Goal: Task Accomplishment & Management: Use online tool/utility

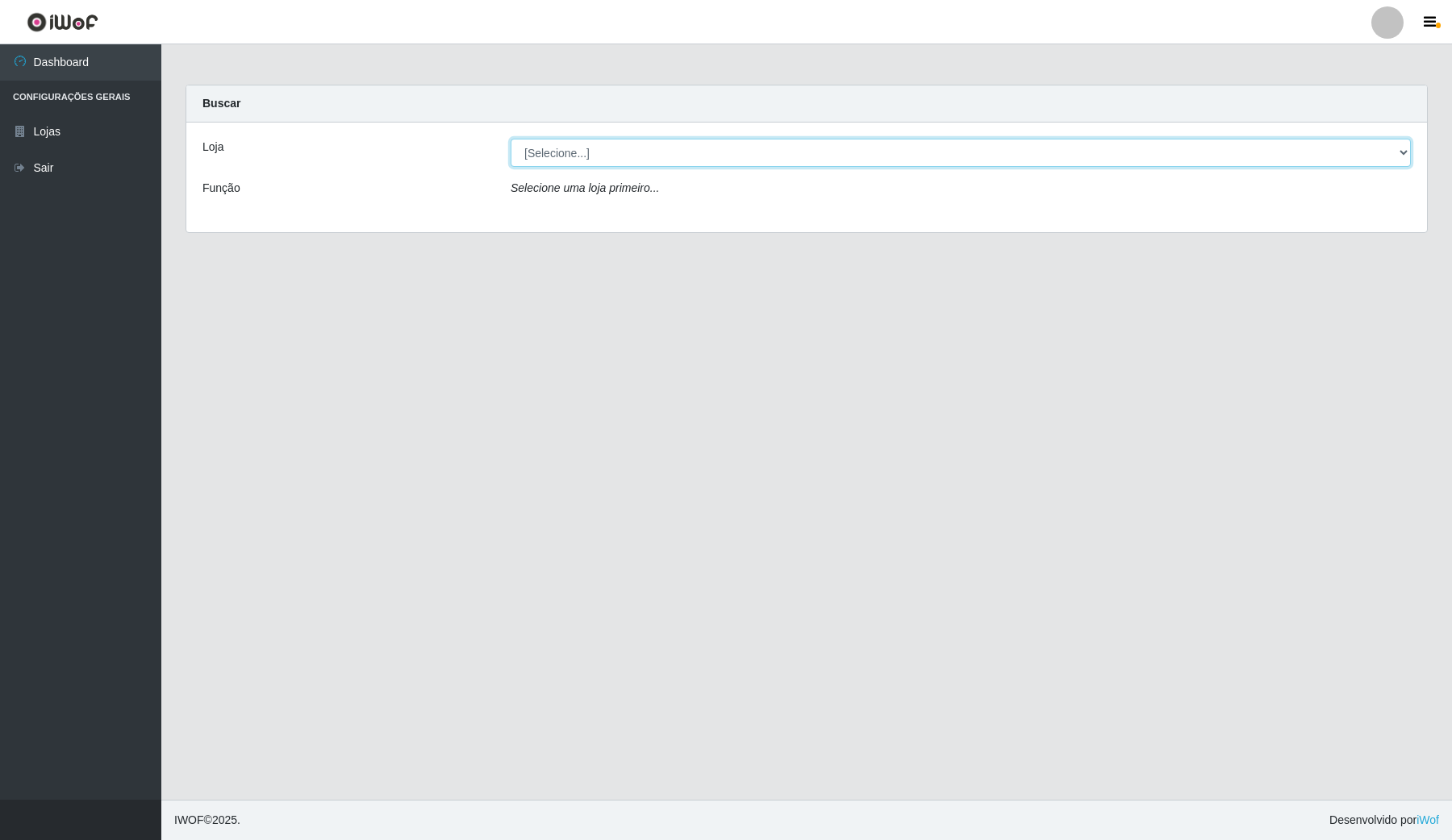
click at [1406, 152] on select "[Selecione...] Rede Compras Supermercados - LOJA 4" at bounding box center [961, 152] width 900 height 28
select select "159"
click at [511, 139] on select "[Selecione...] Rede Compras Supermercados - LOJA 4" at bounding box center [961, 152] width 900 height 28
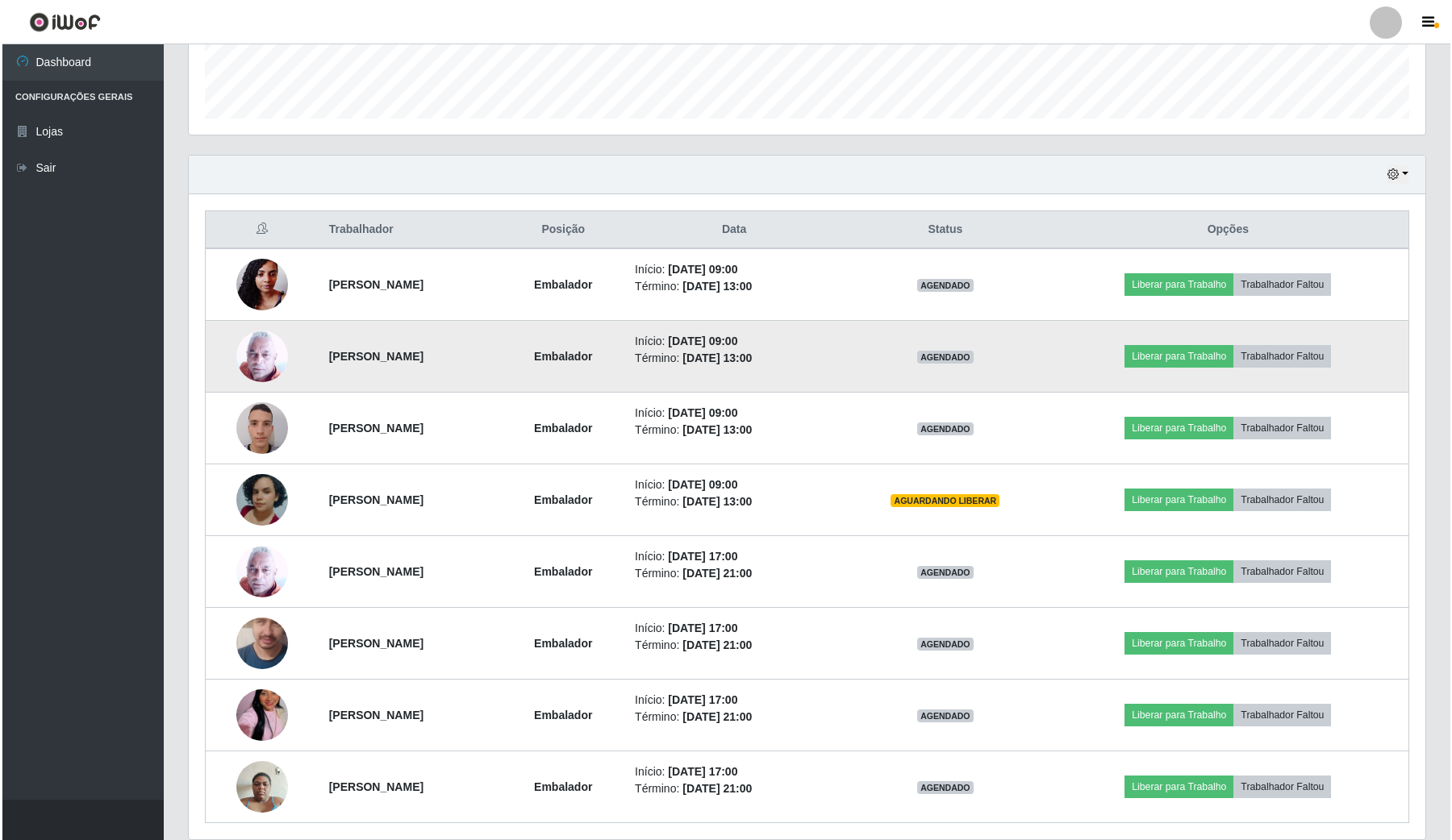
scroll to position [504, 0]
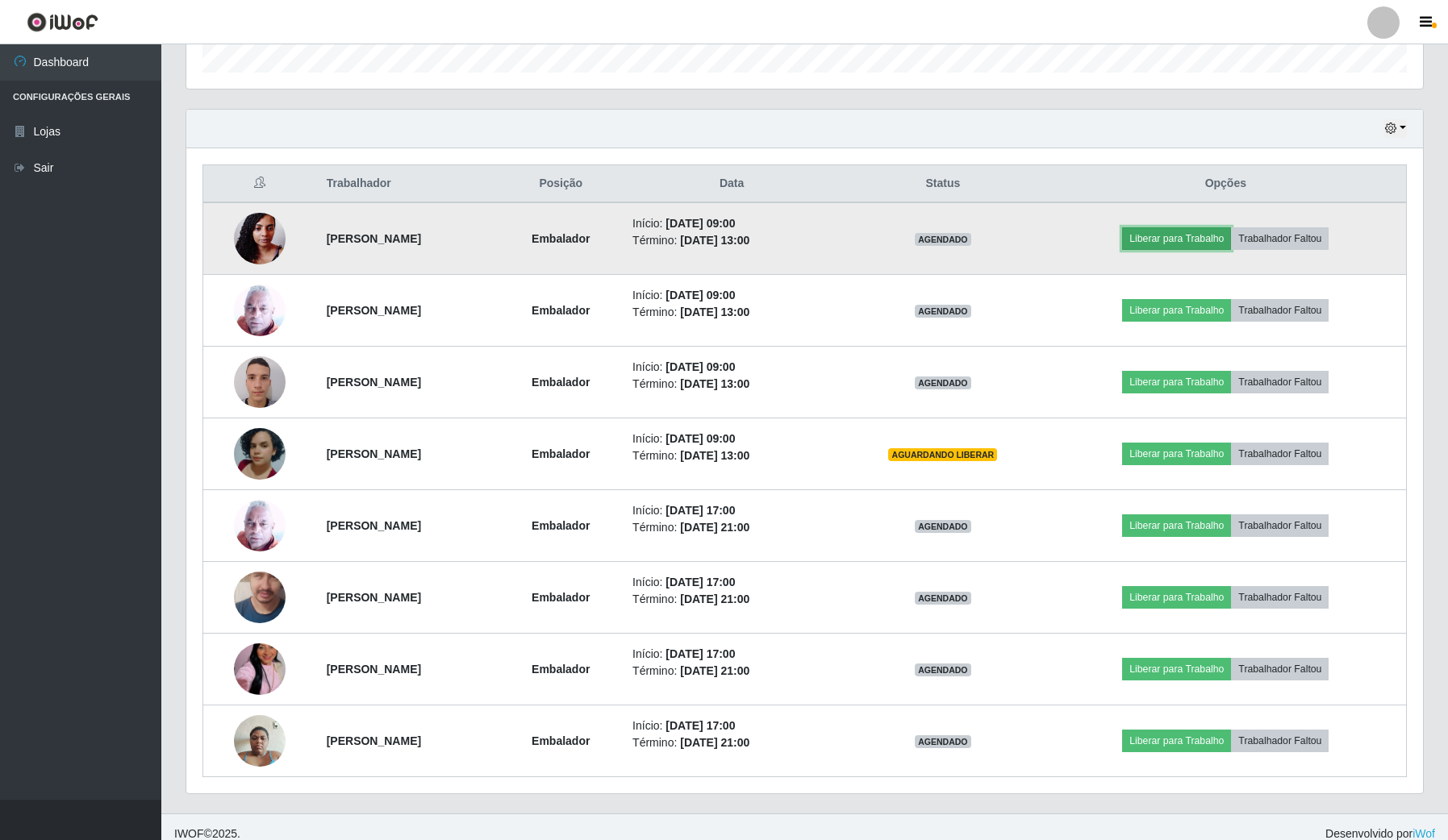
click at [1183, 238] on button "Liberar para Trabalho" at bounding box center [1177, 238] width 109 height 23
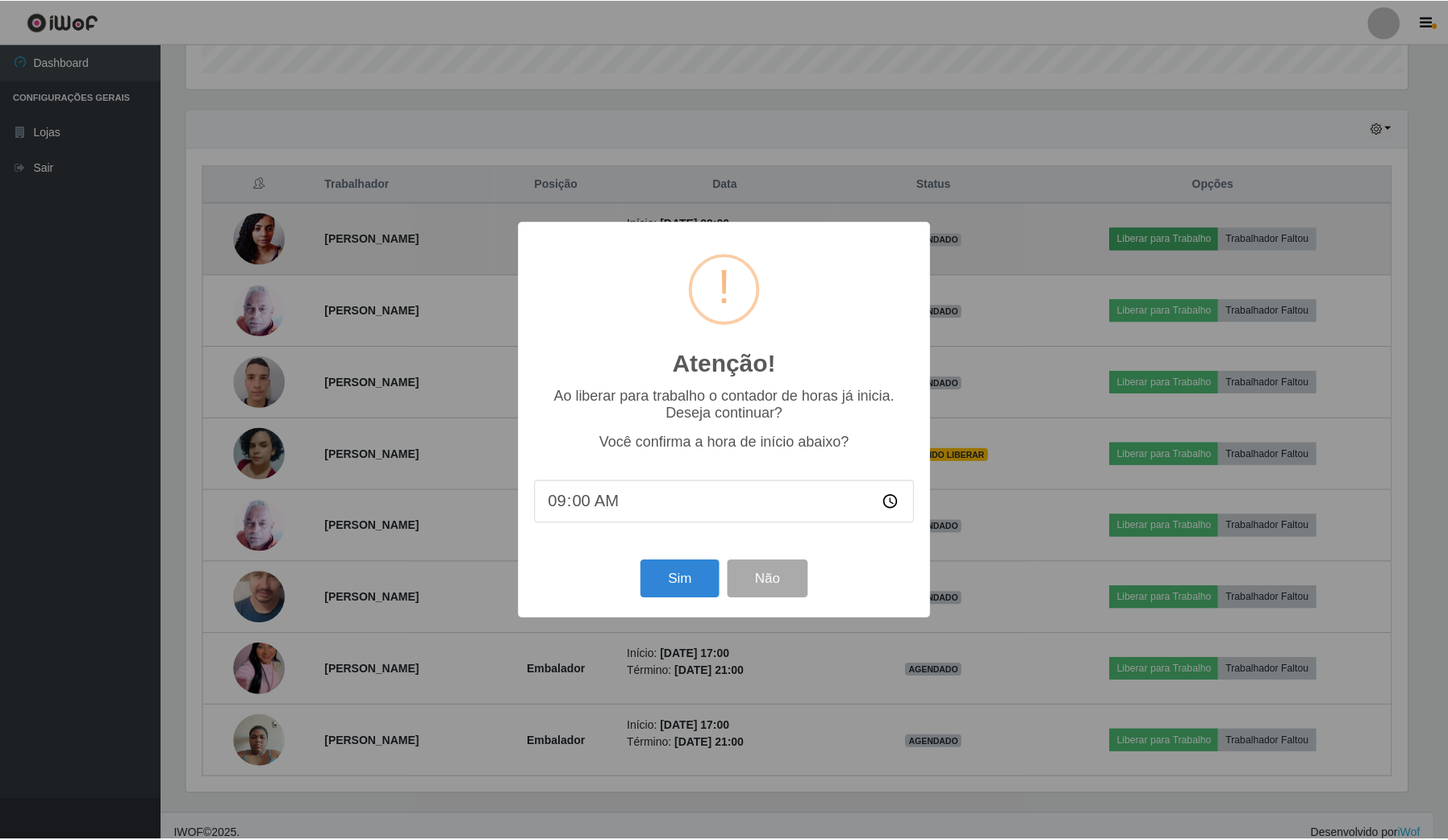
scroll to position [336, 1225]
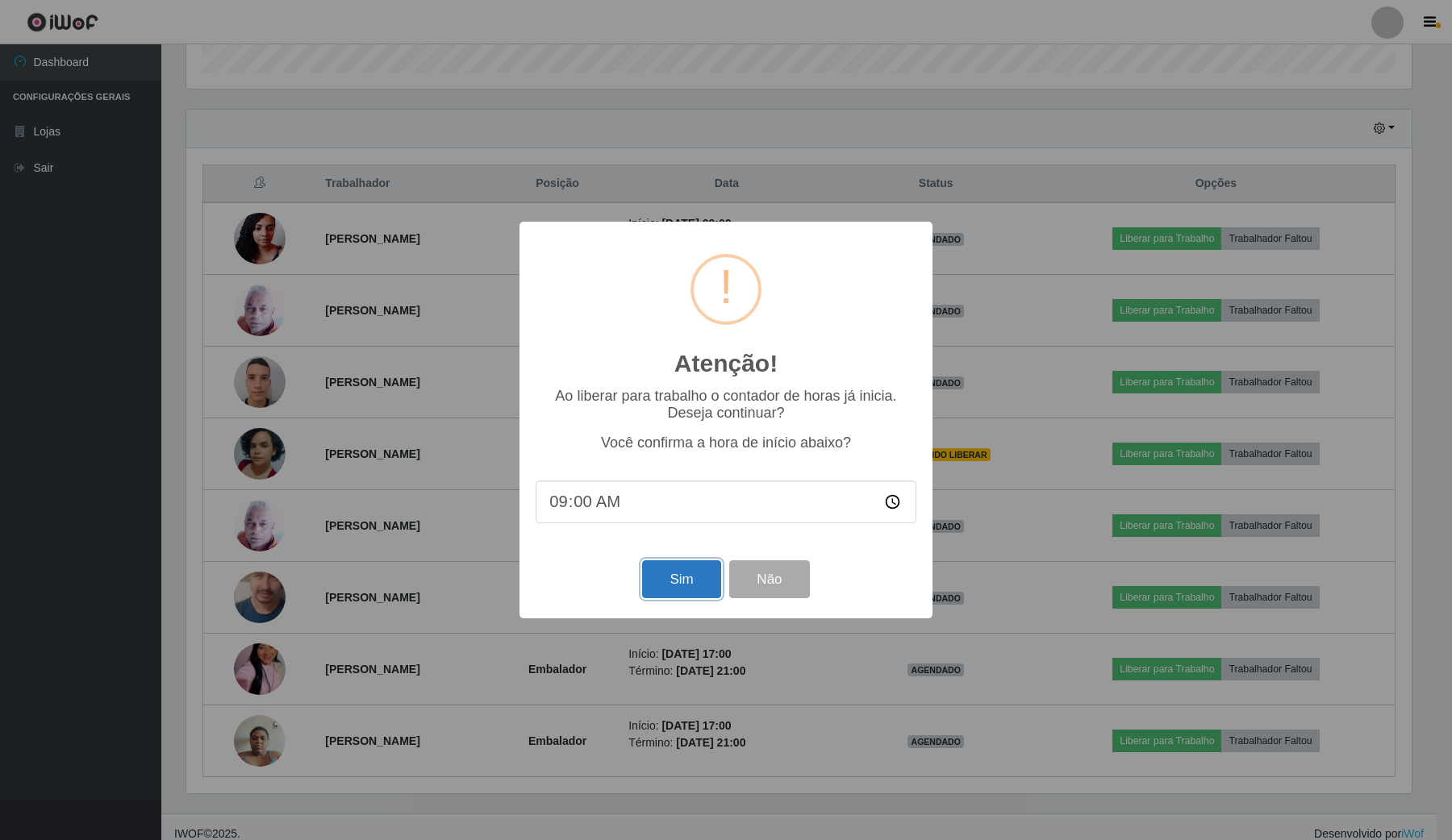
click at [666, 590] on button "Sim" at bounding box center [681, 579] width 78 height 38
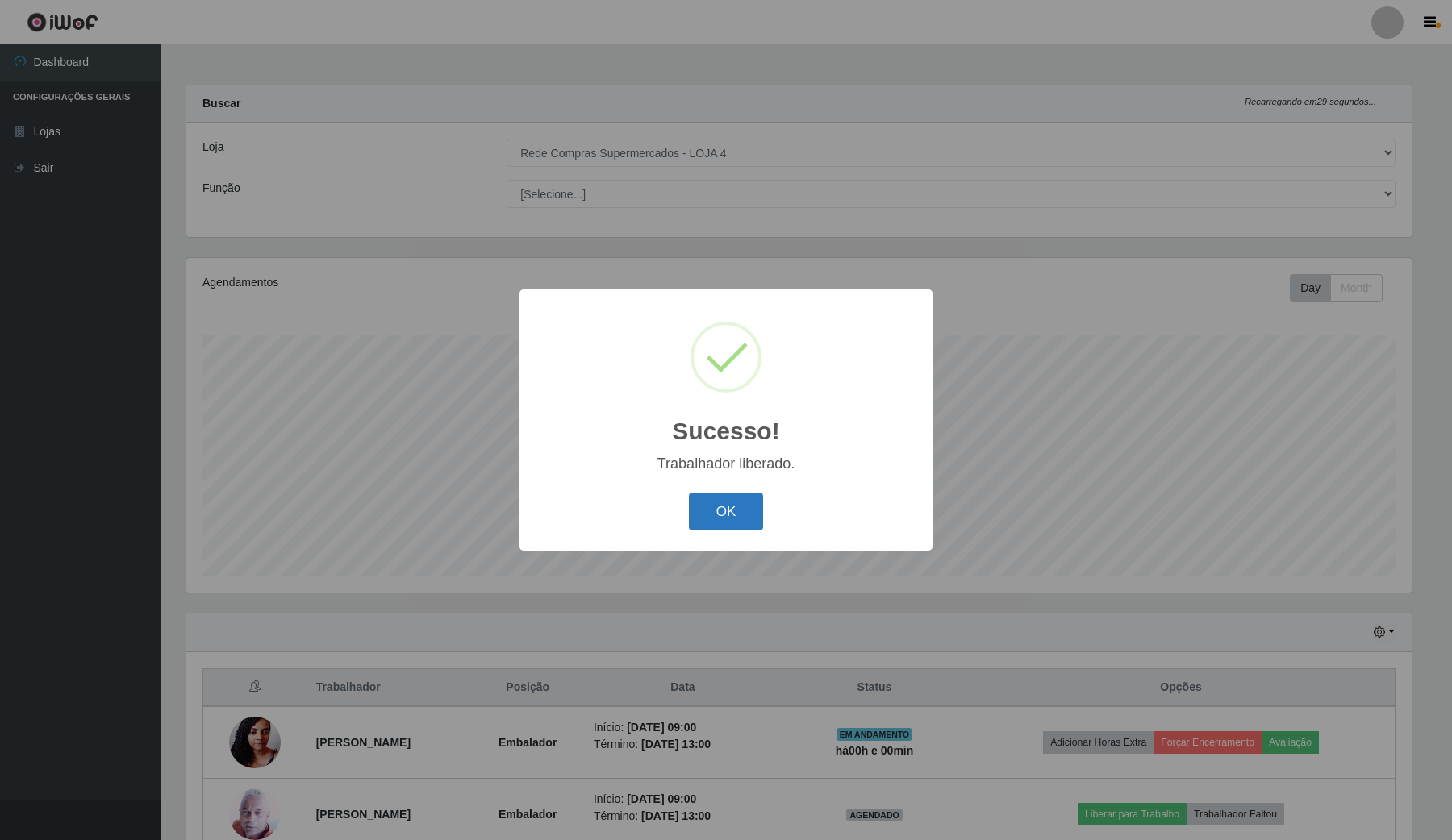
click at [732, 521] on button "OK" at bounding box center [726, 512] width 75 height 38
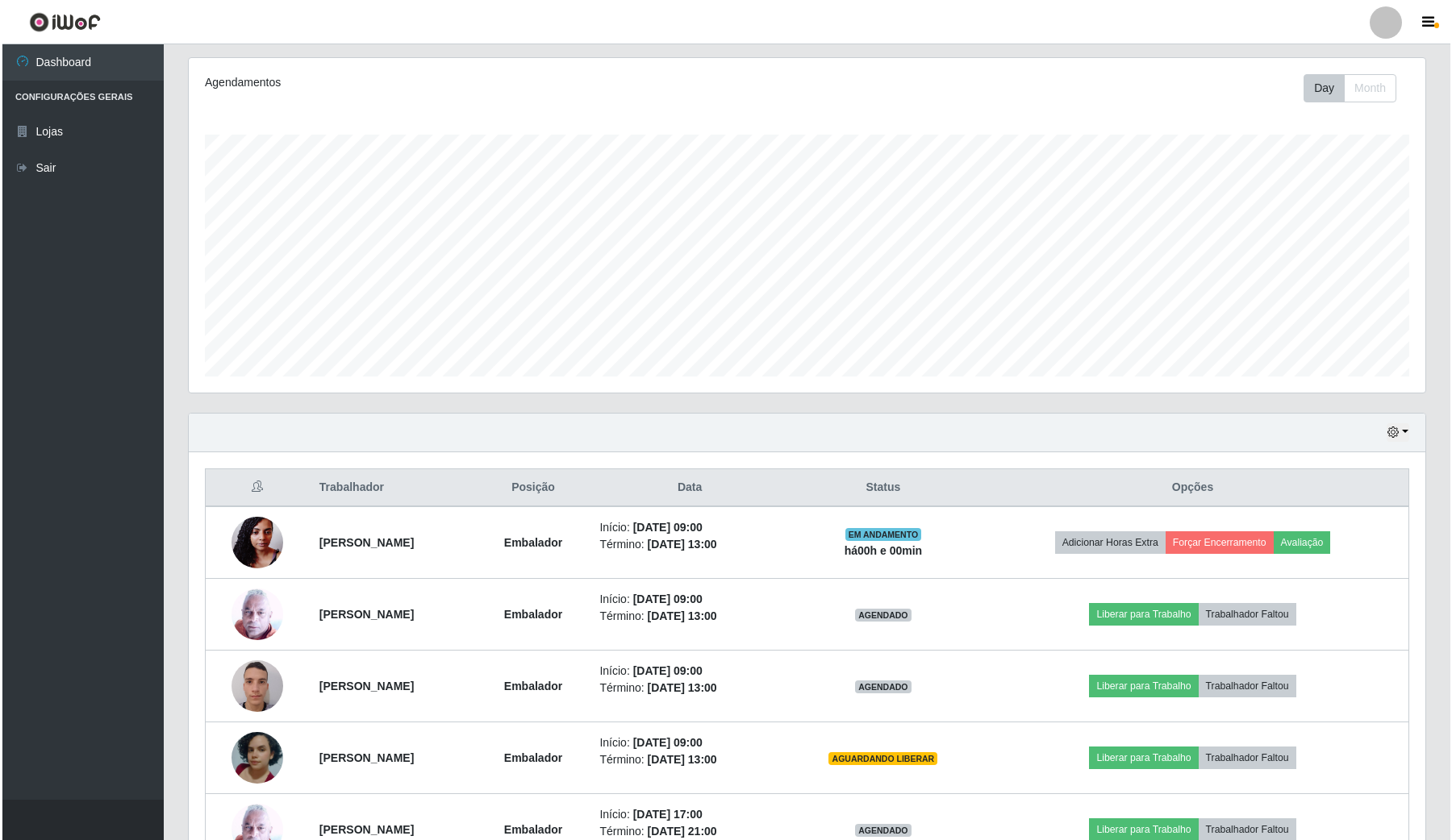
scroll to position [202, 0]
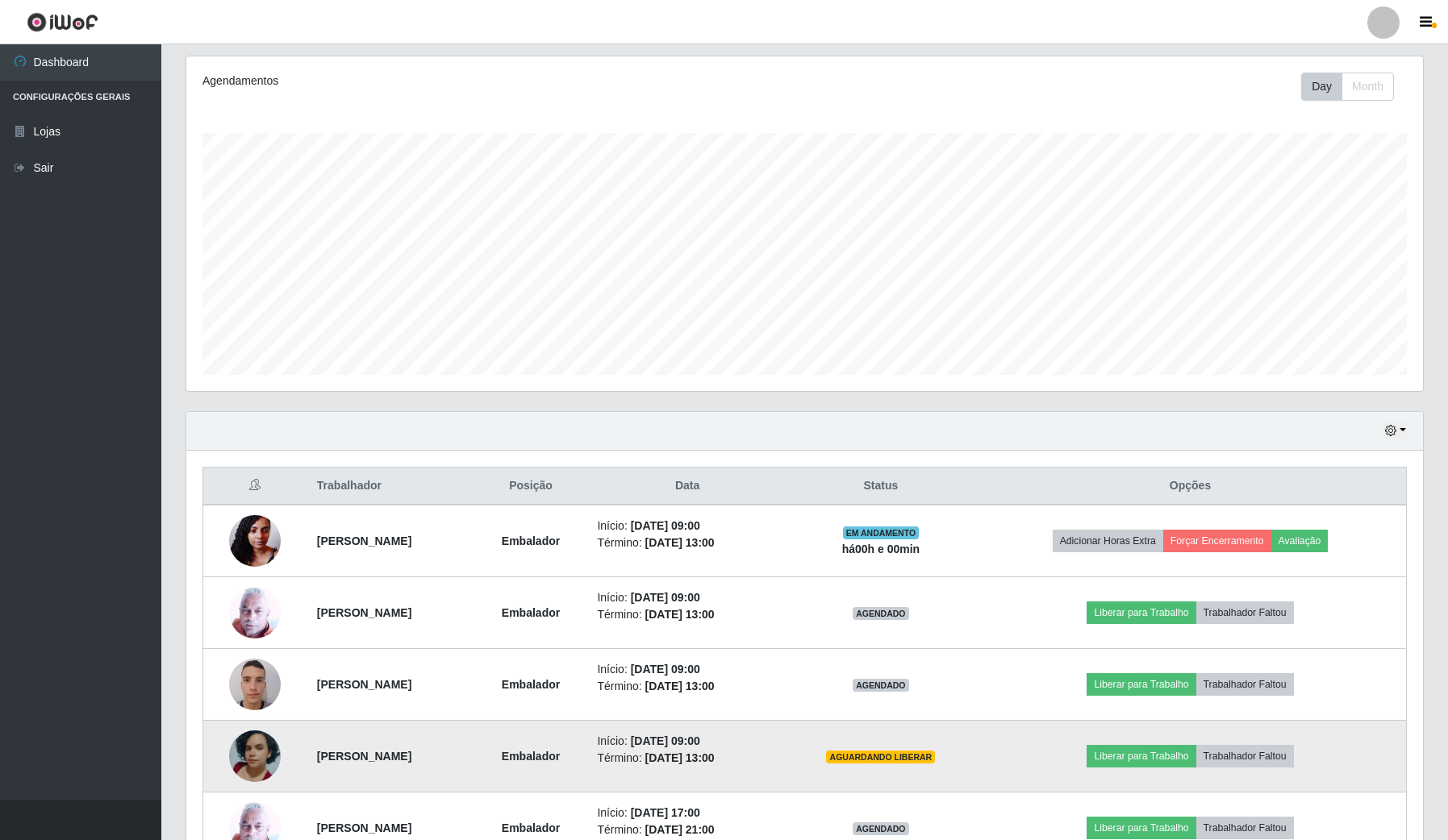
click at [256, 763] on img at bounding box center [255, 756] width 52 height 92
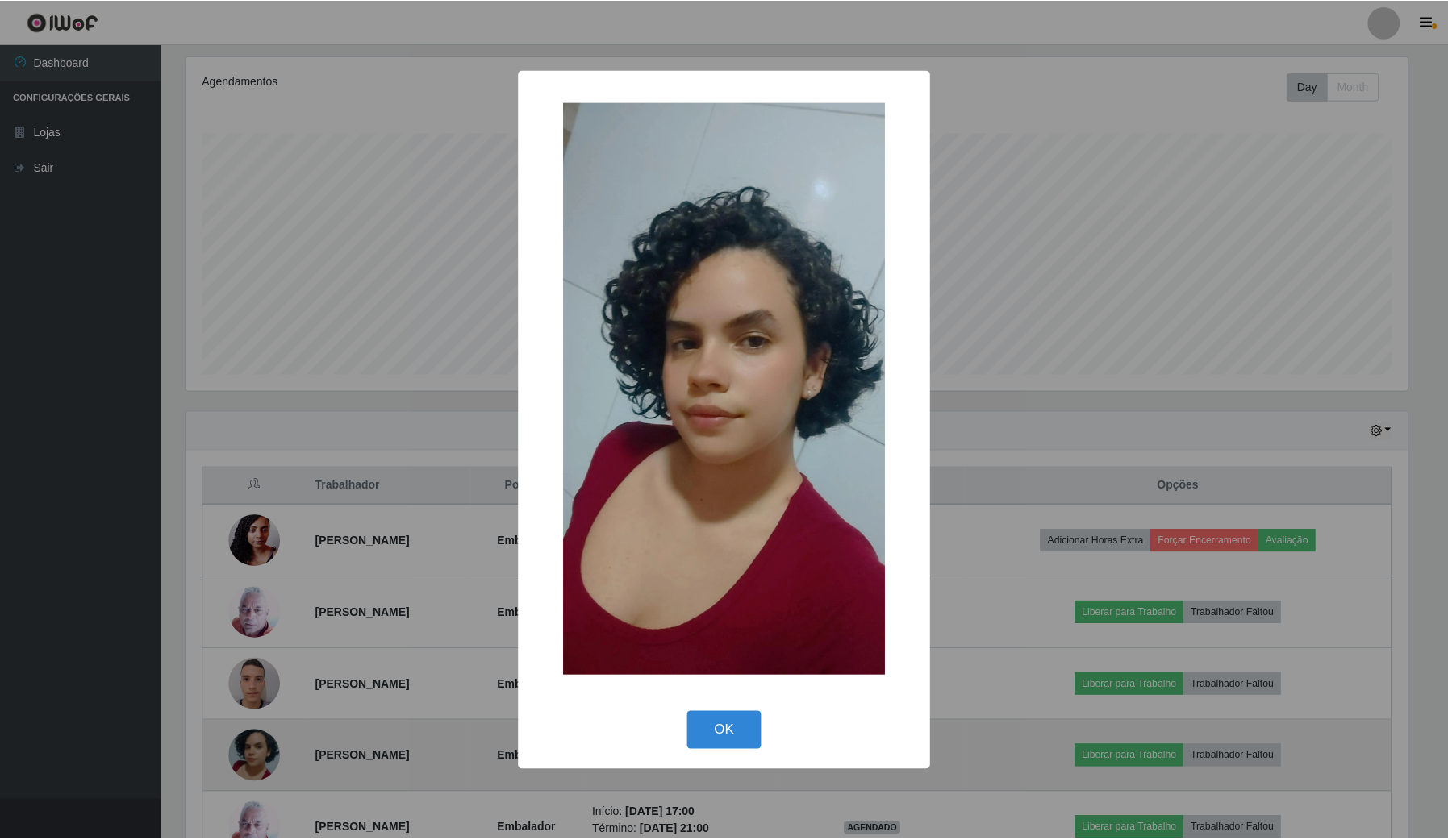
scroll to position [336, 1225]
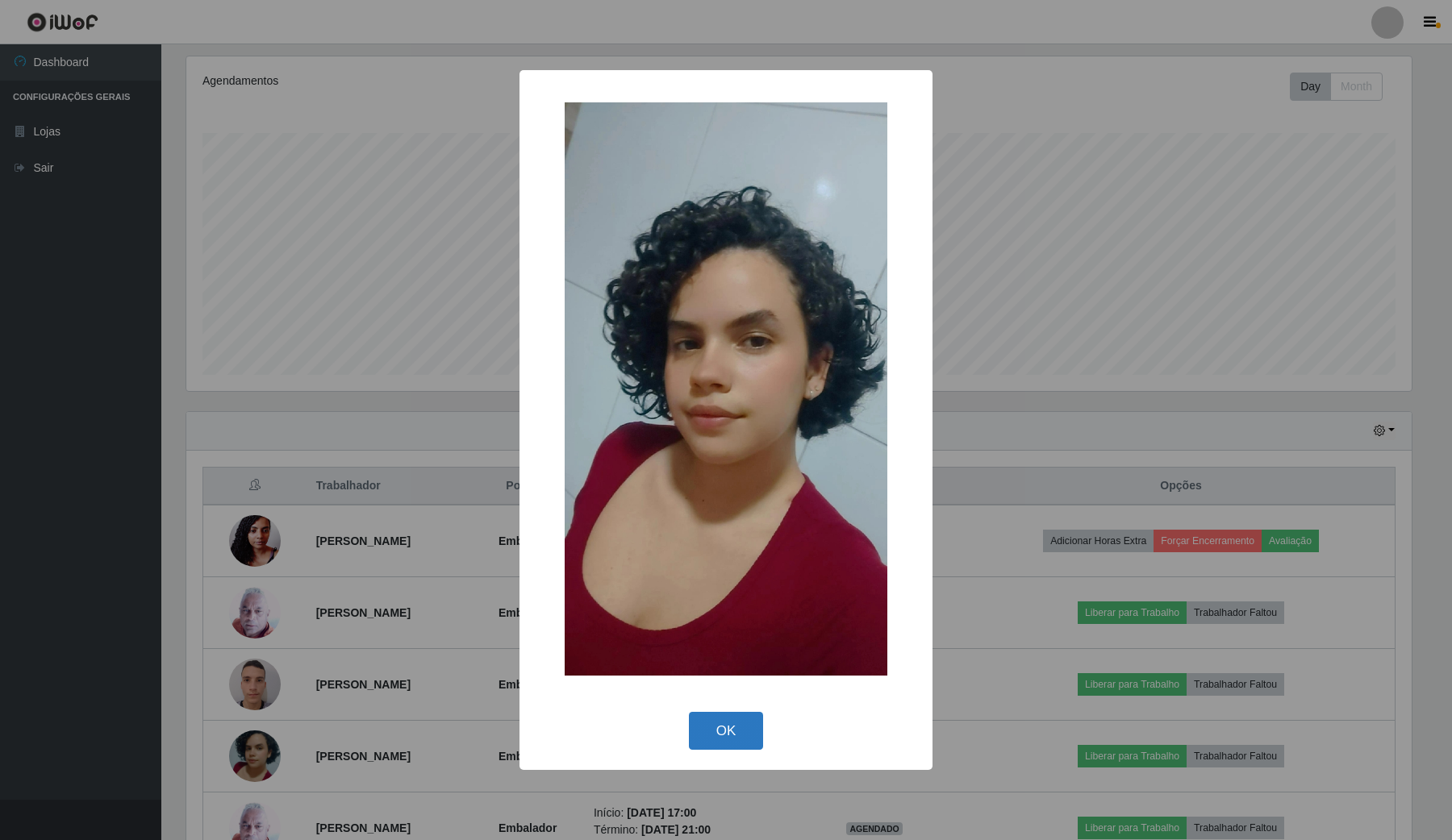
click at [700, 726] on button "OK" at bounding box center [726, 731] width 75 height 38
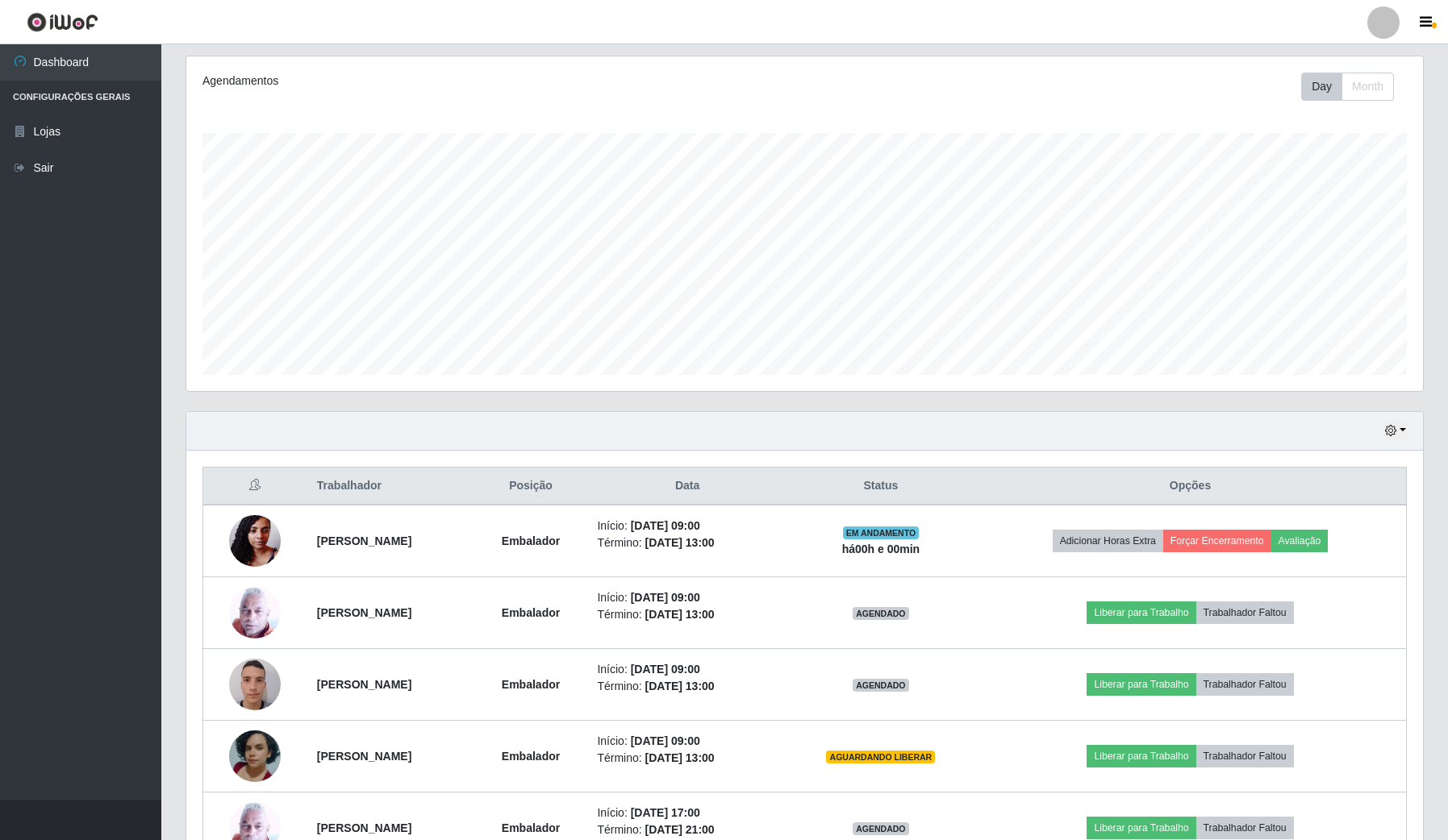
scroll to position [302, 0]
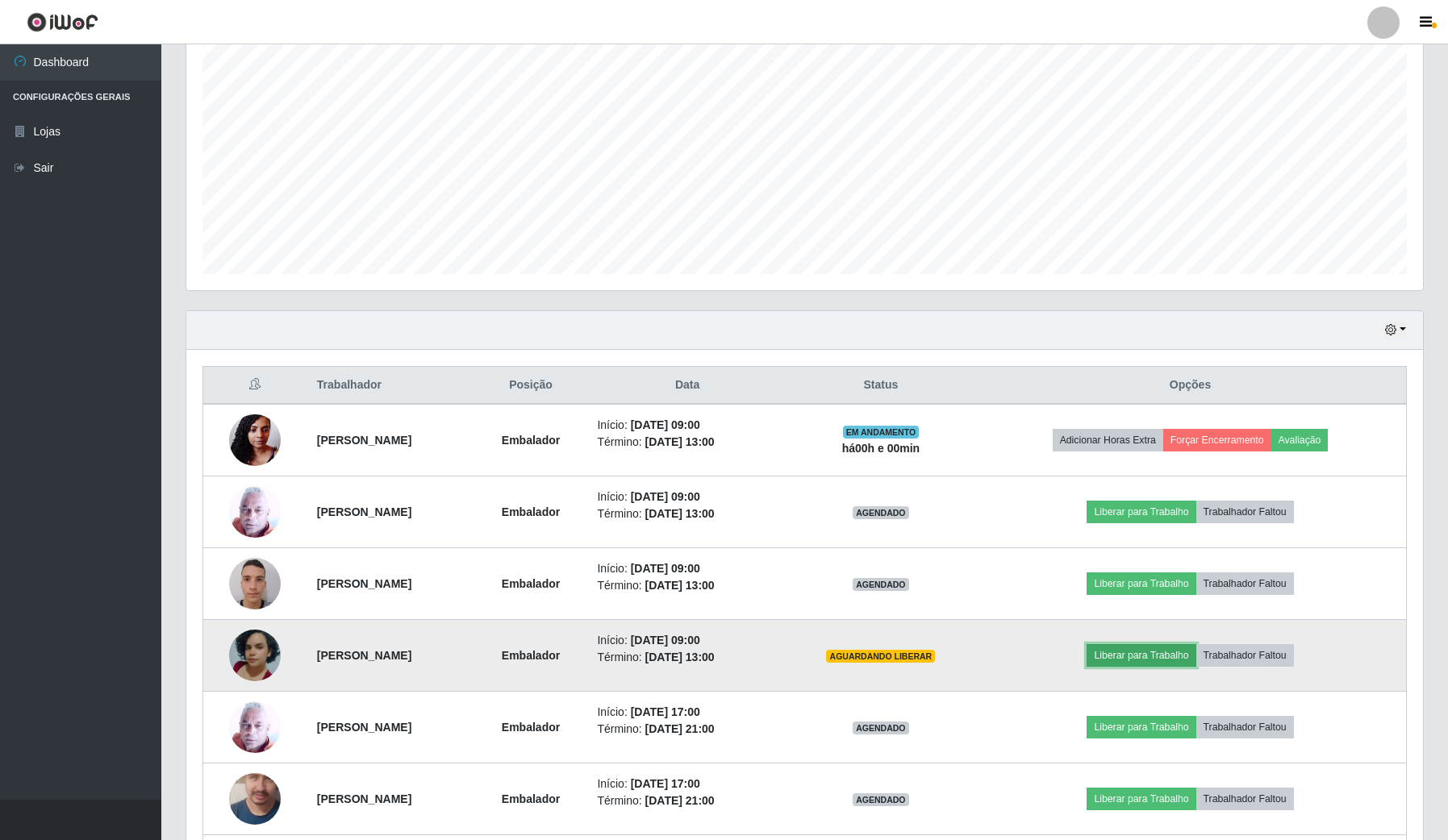
click at [1196, 656] on button "Liberar para Trabalho" at bounding box center [1141, 656] width 109 height 23
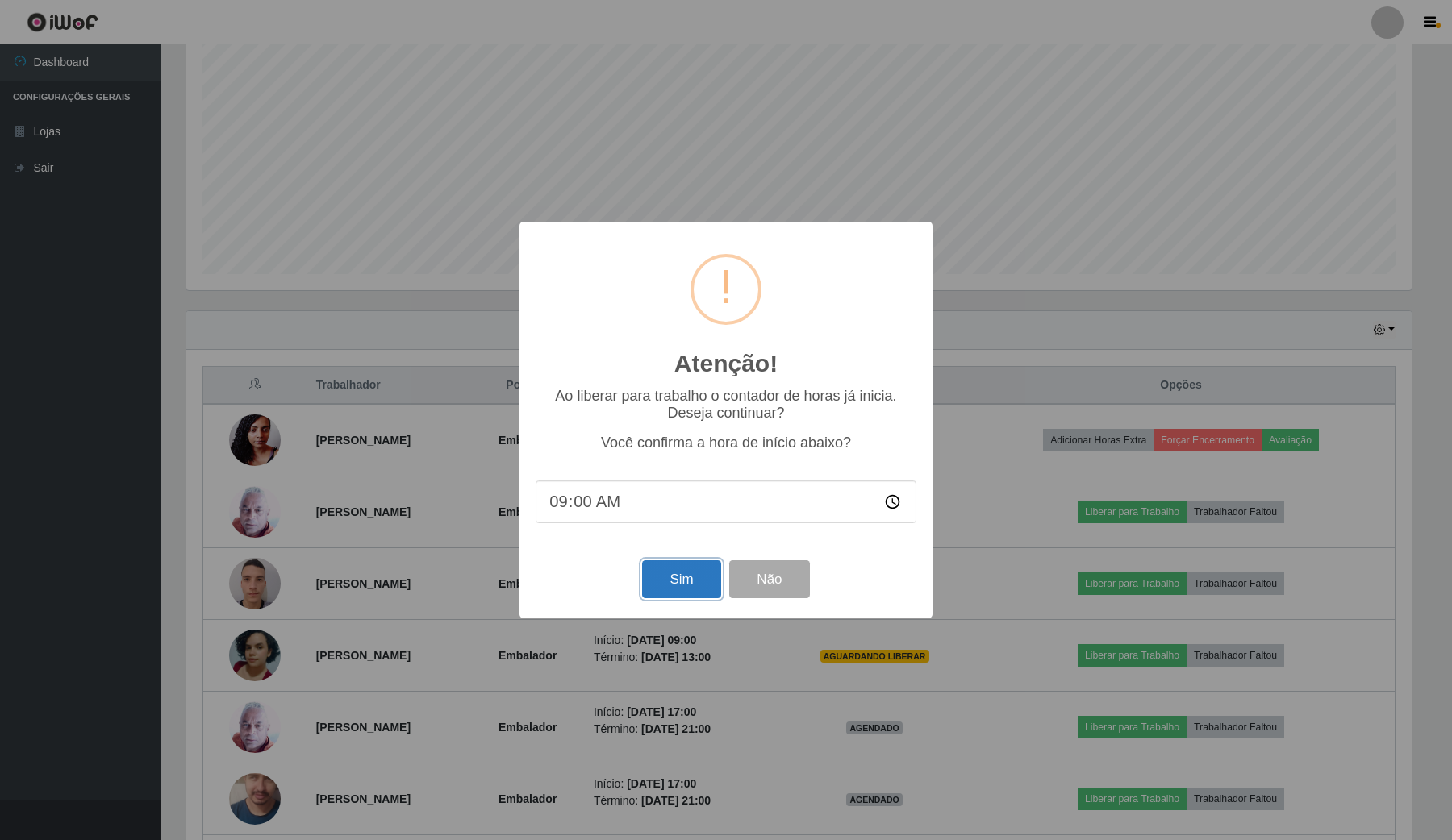
click at [702, 581] on button "Sim" at bounding box center [681, 579] width 78 height 38
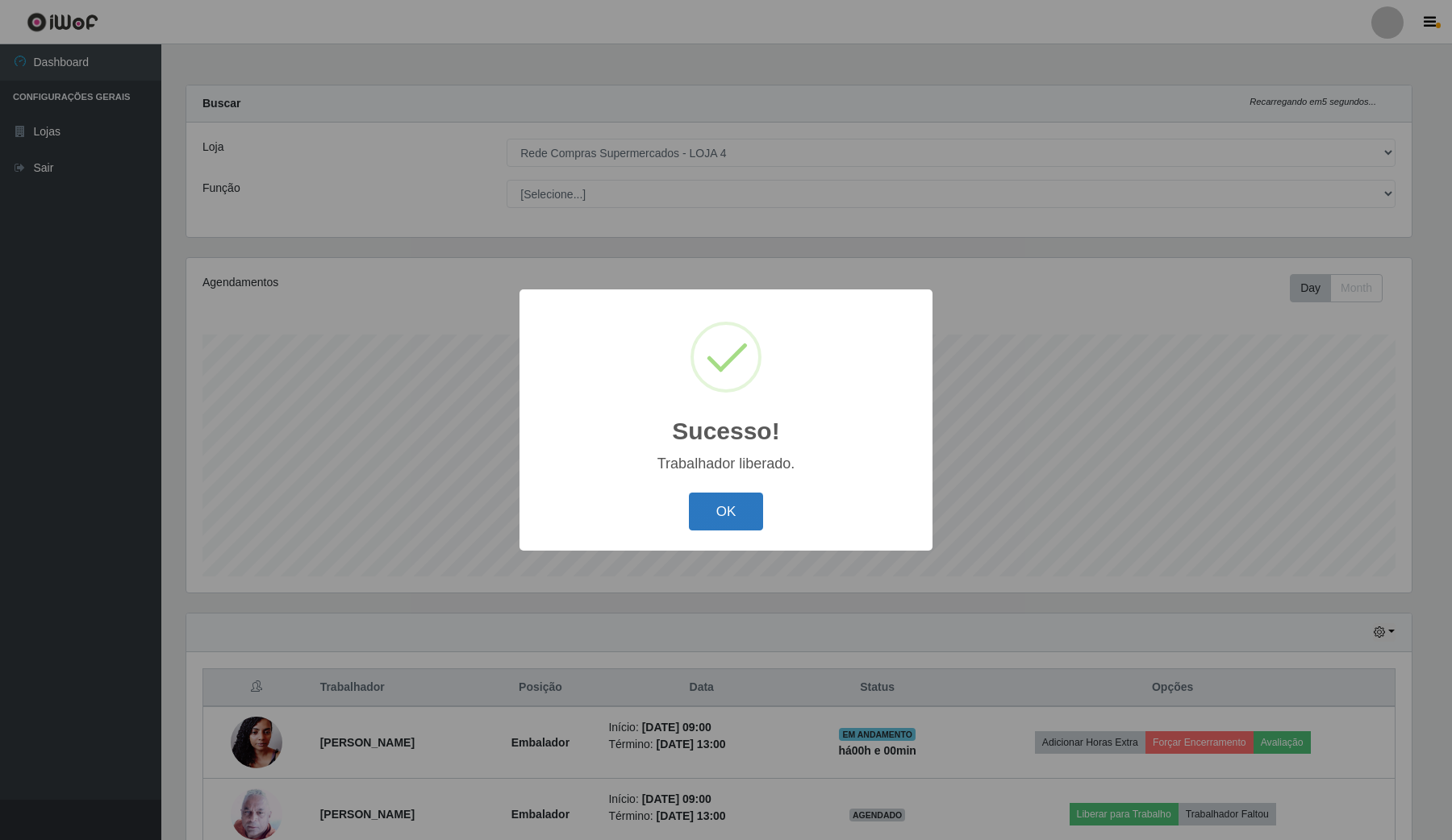
click at [719, 511] on button "OK" at bounding box center [726, 512] width 75 height 38
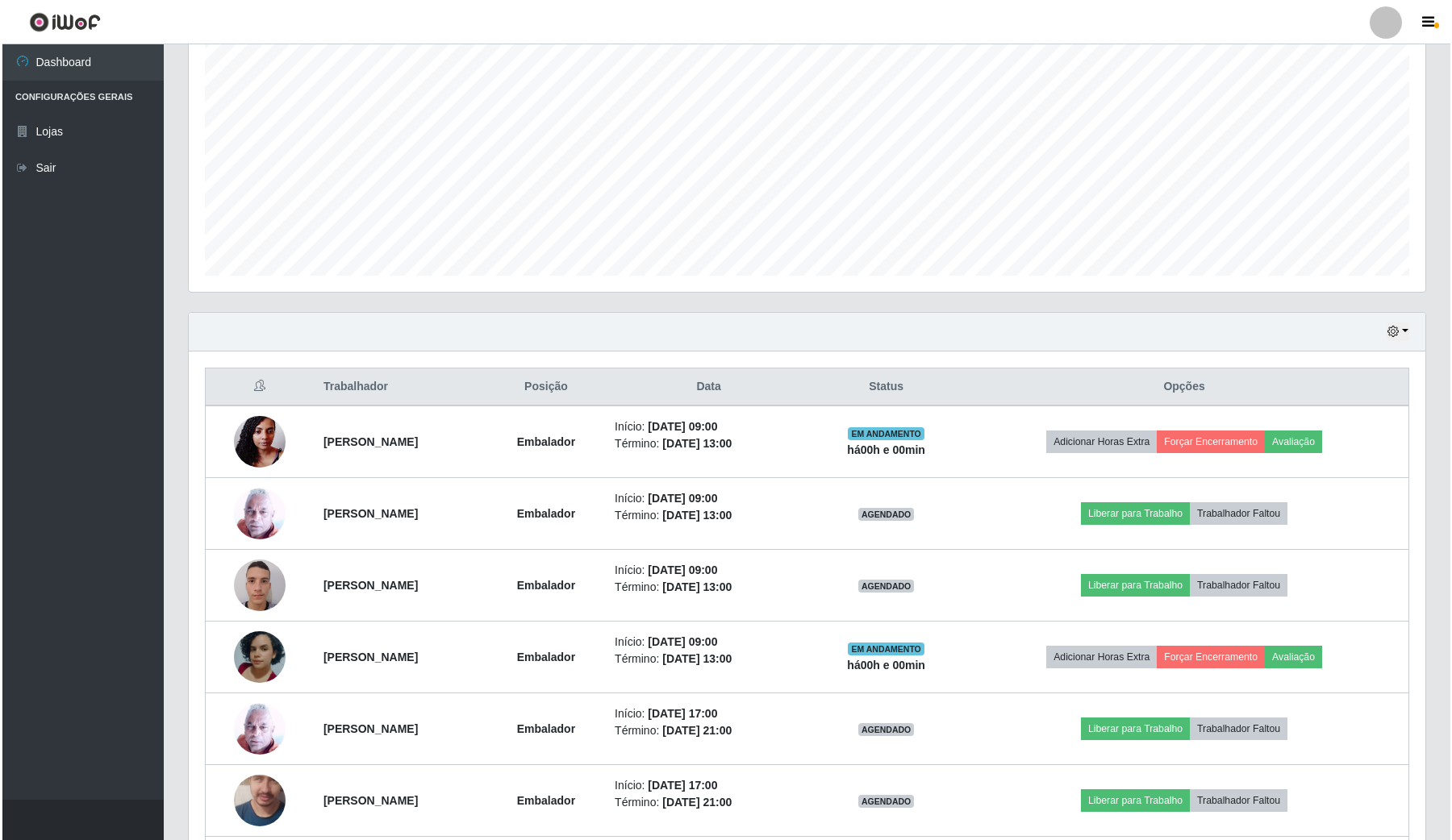
scroll to position [302, 0]
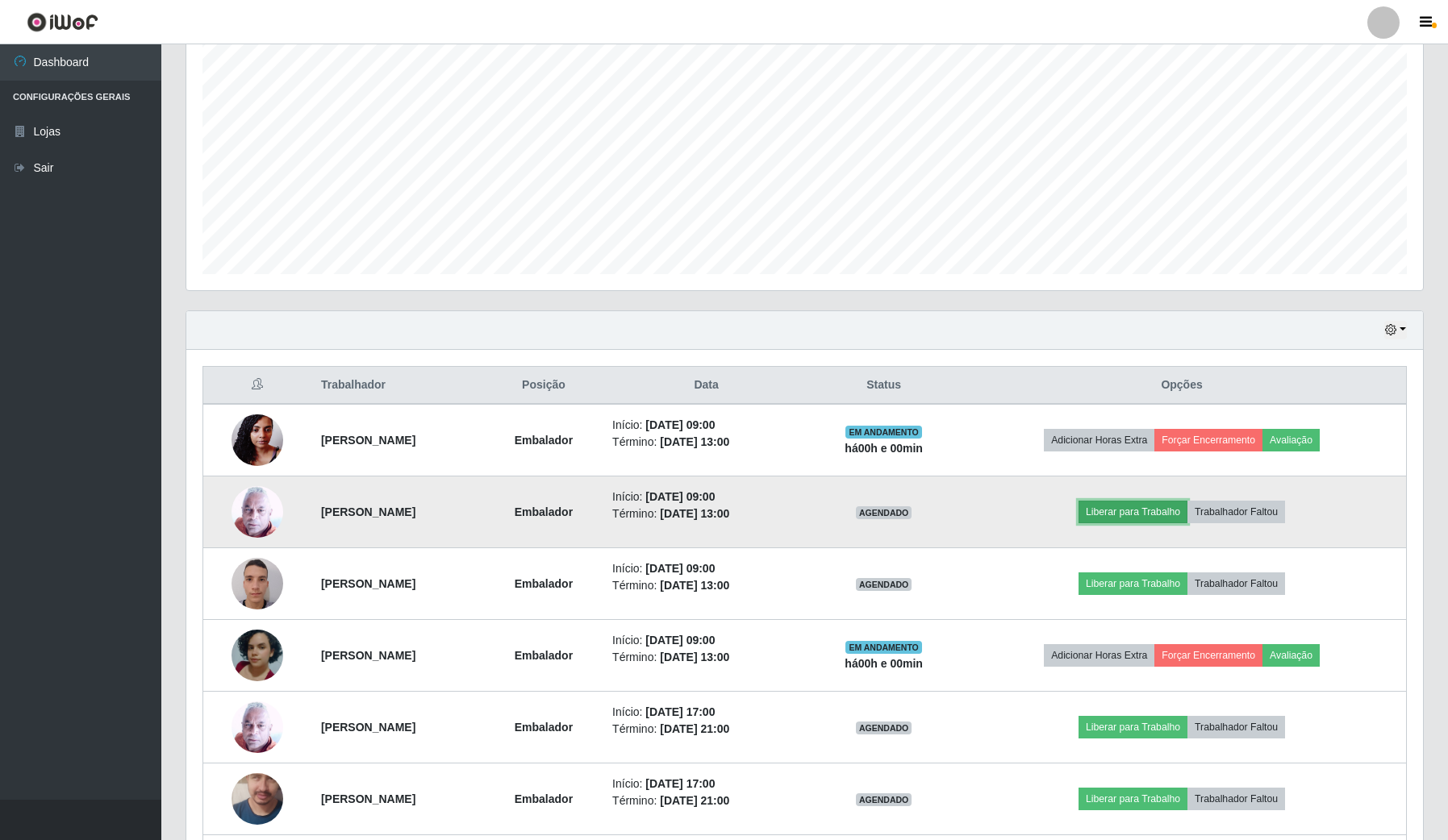
click at [1126, 506] on button "Liberar para Trabalho" at bounding box center [1133, 512] width 109 height 23
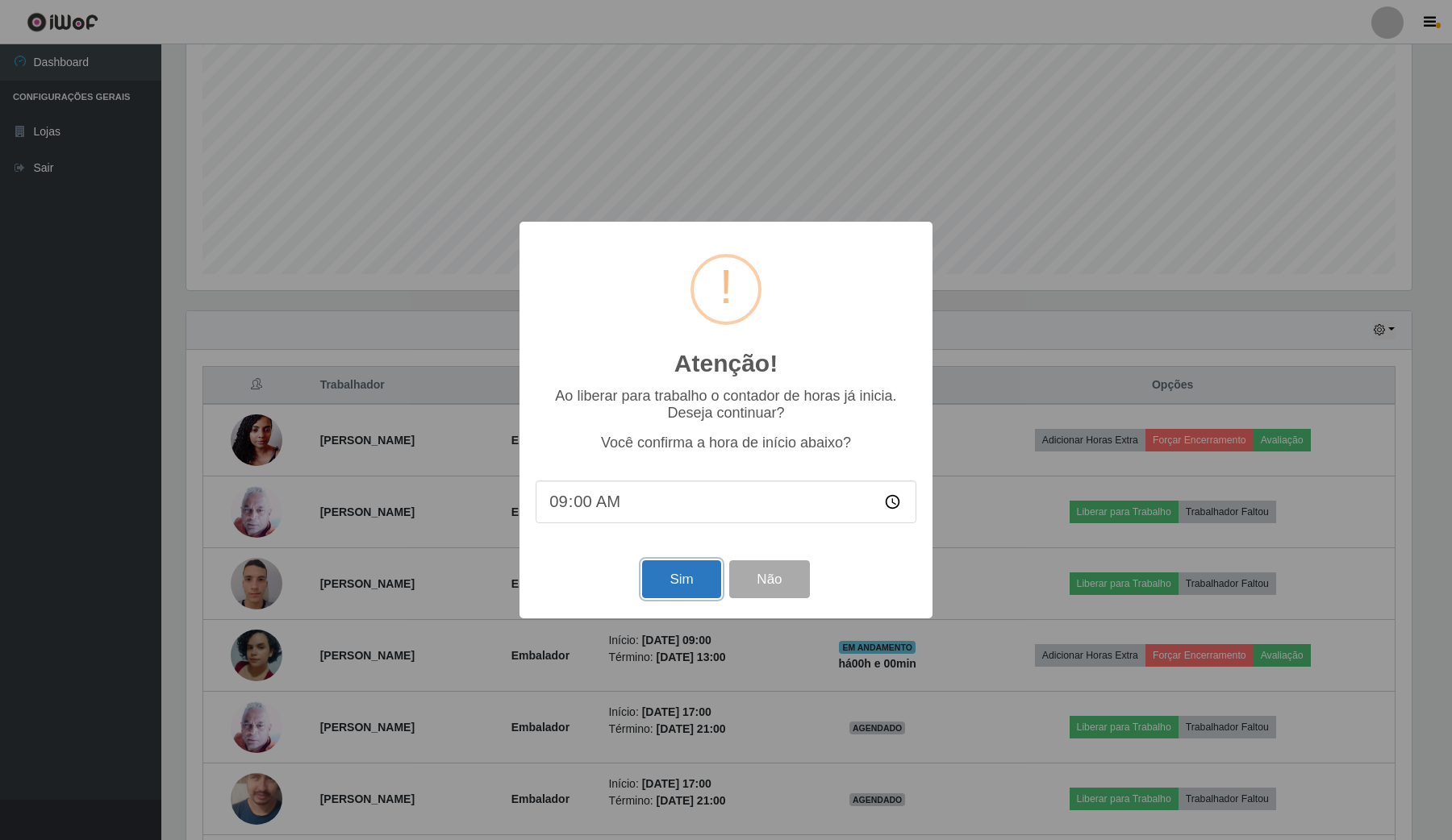
click at [695, 591] on button "Sim" at bounding box center [681, 579] width 78 height 38
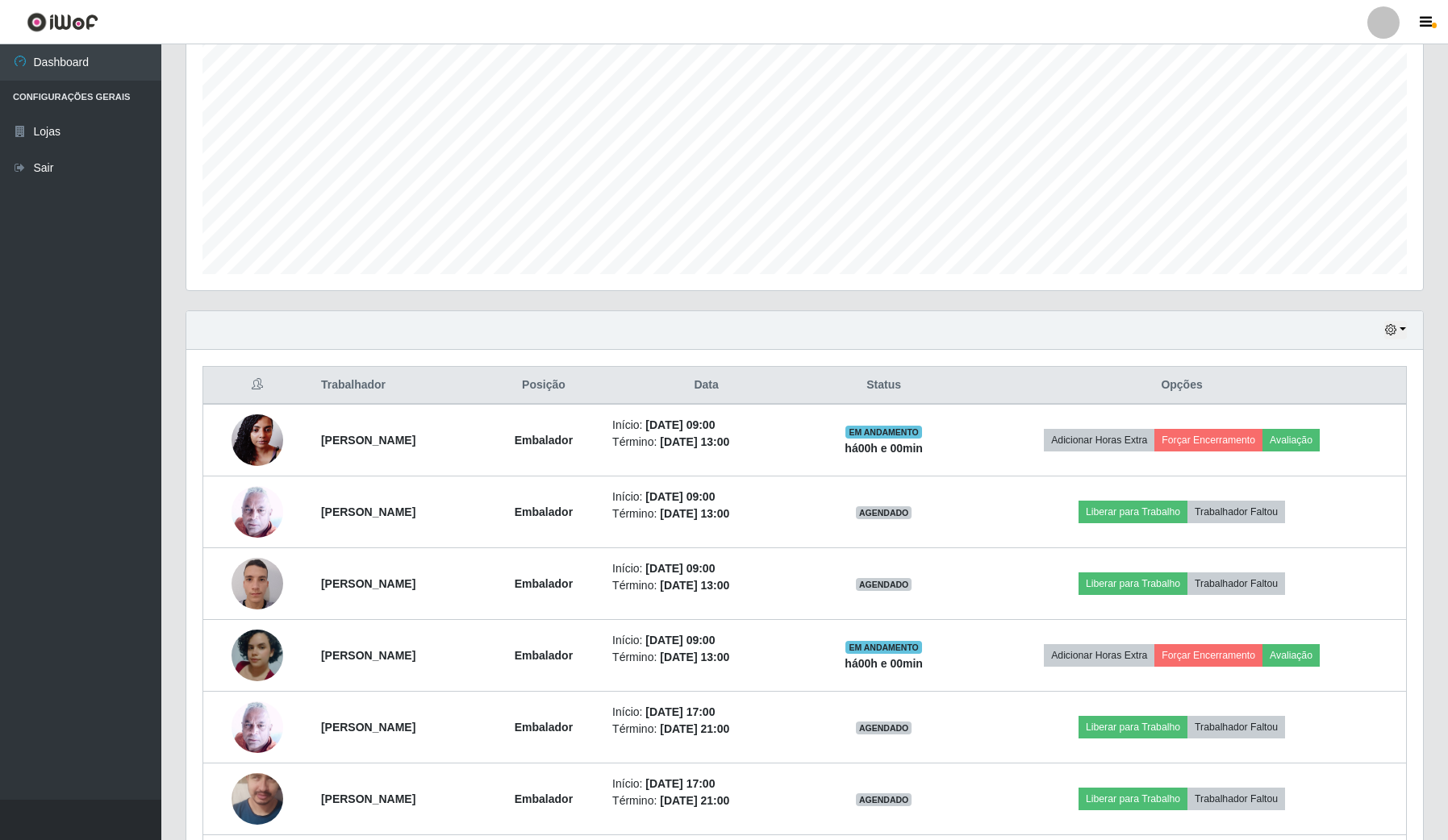
scroll to position [0, 0]
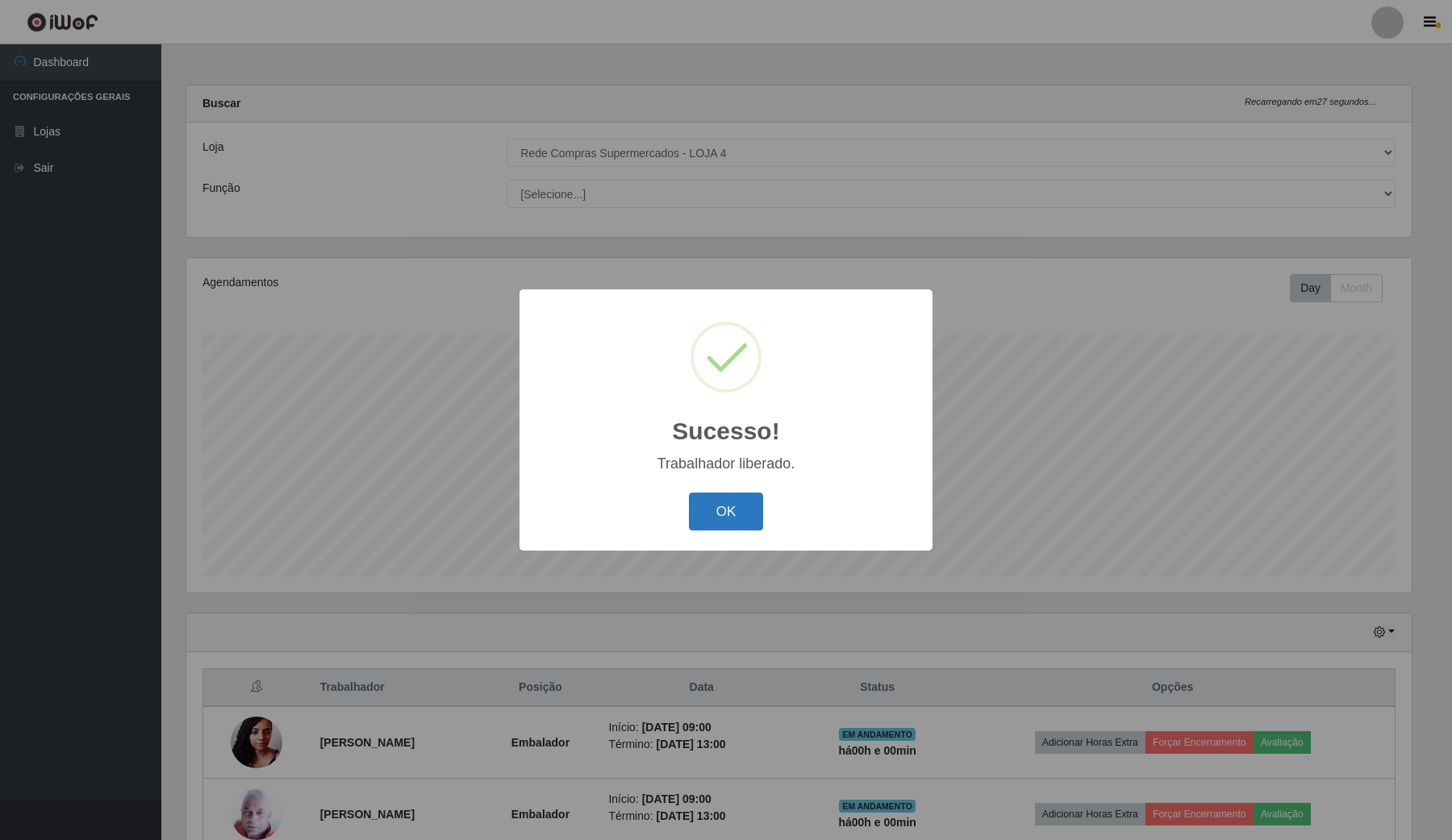
click at [711, 525] on button "OK" at bounding box center [726, 512] width 75 height 38
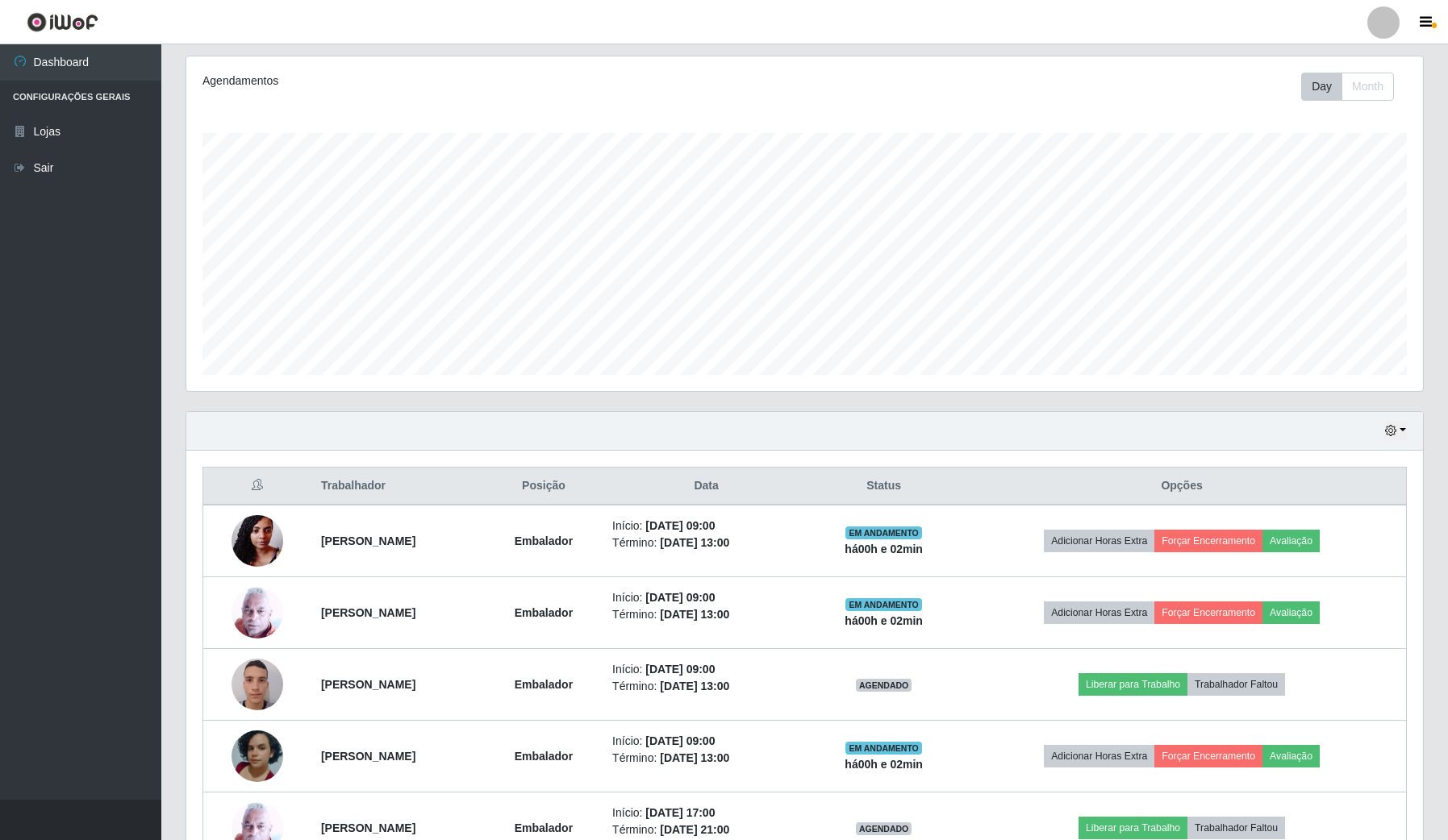
click at [54, 639] on ul "Dashboard Configurações Gerais Lojas Sair" at bounding box center [80, 422] width 161 height 756
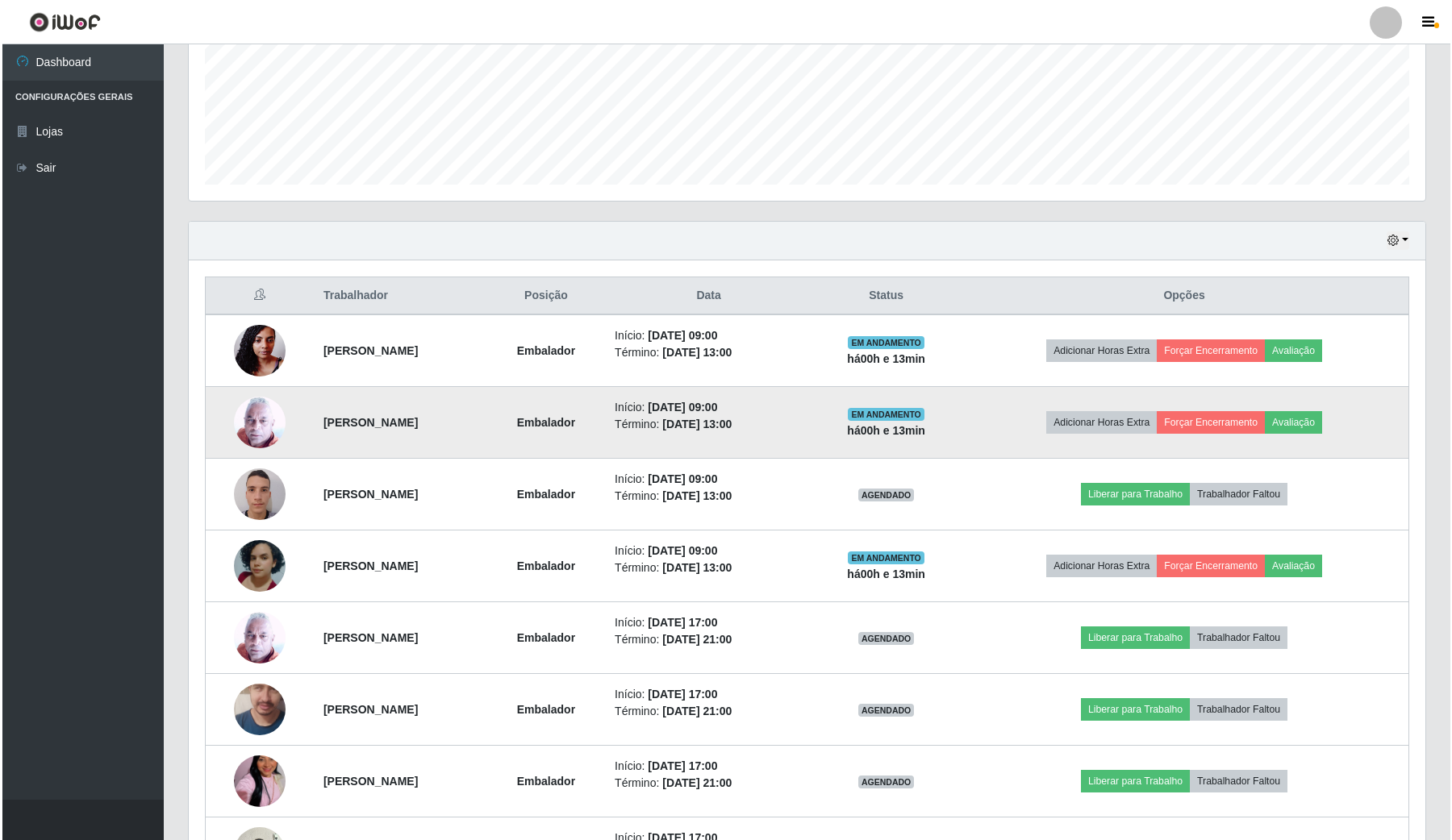
scroll to position [403, 0]
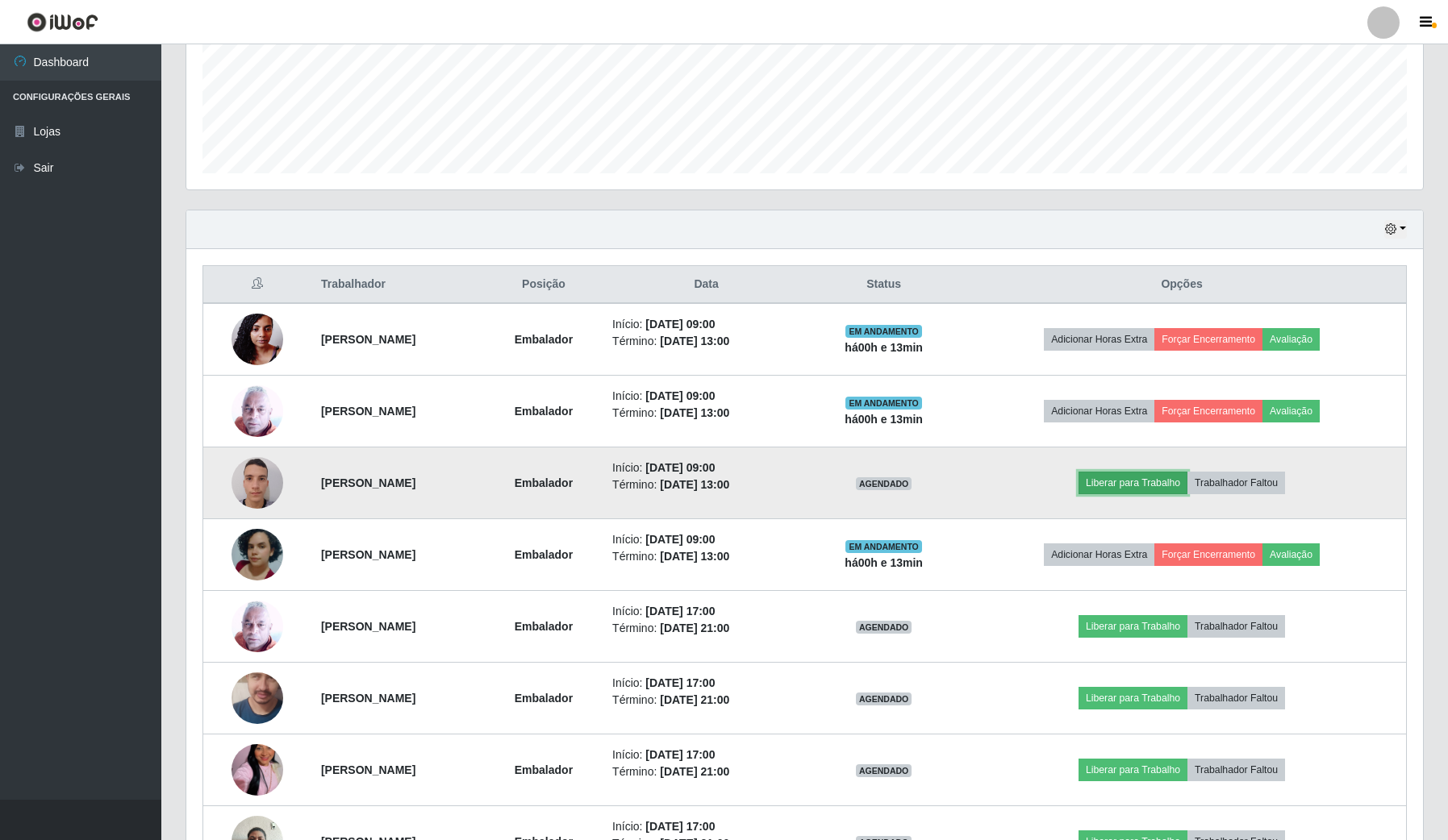
click at [1162, 478] on button "Liberar para Trabalho" at bounding box center [1133, 483] width 109 height 23
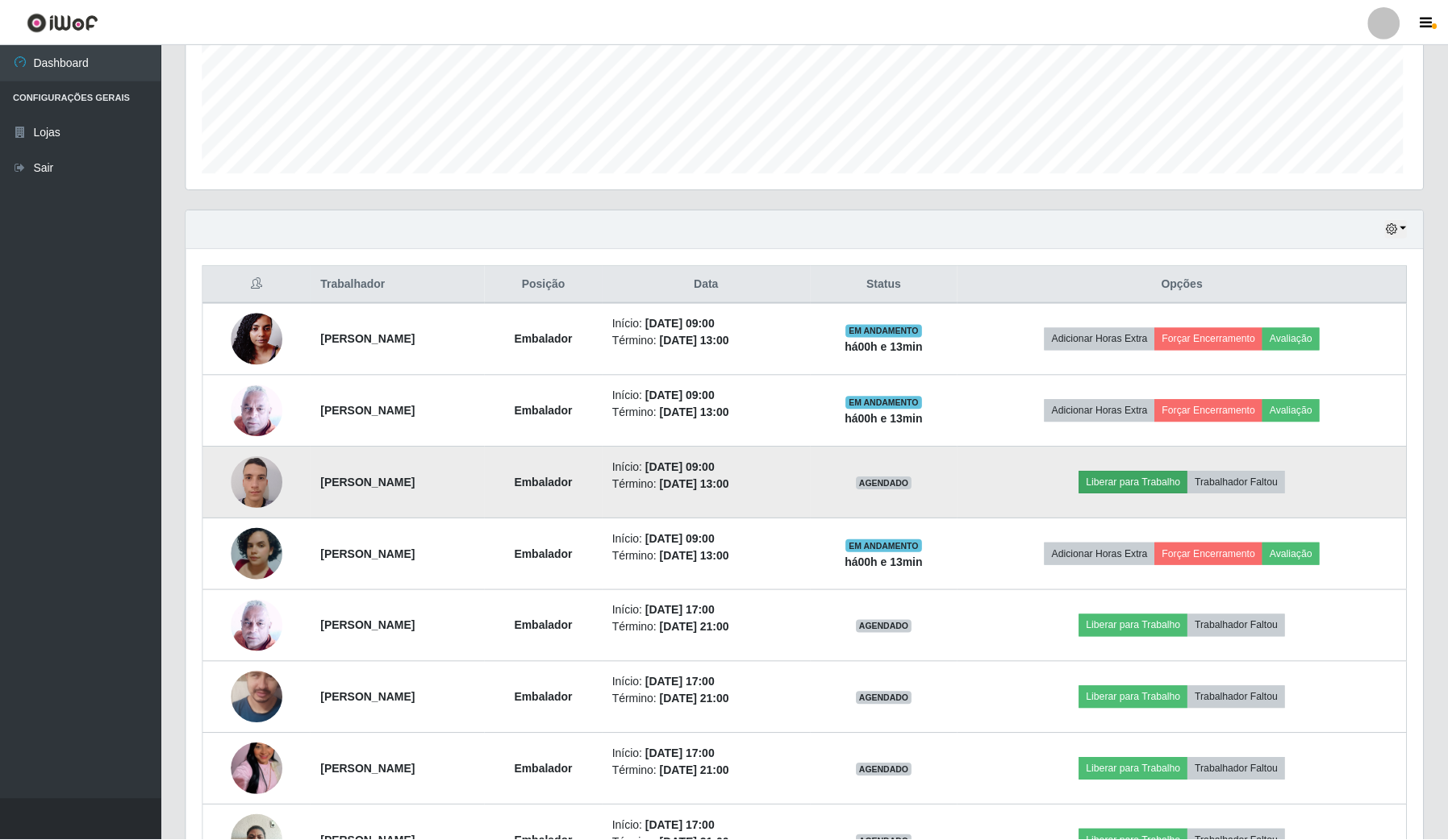
scroll to position [336, 1225]
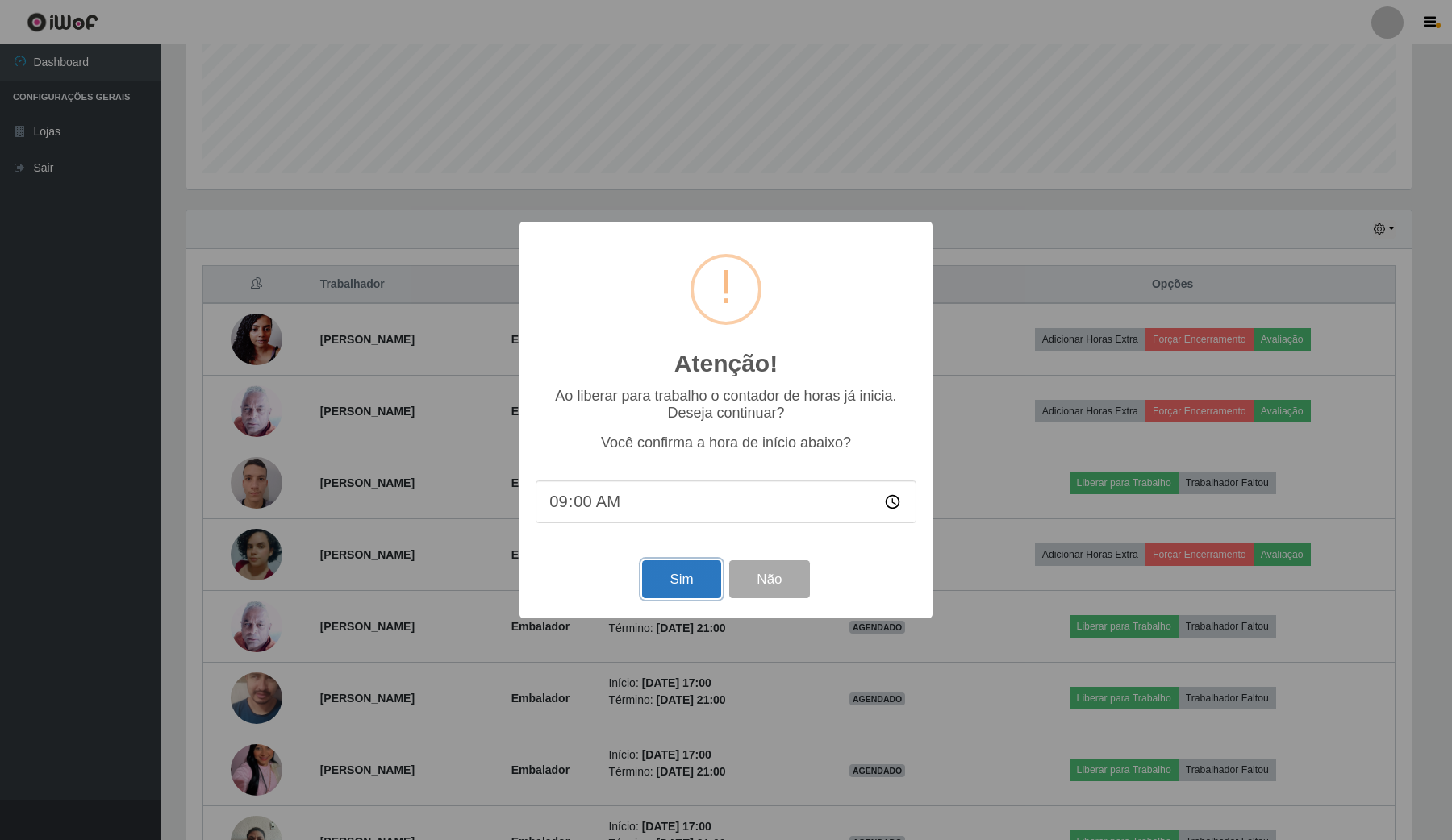
click at [696, 587] on button "Sim" at bounding box center [681, 579] width 78 height 38
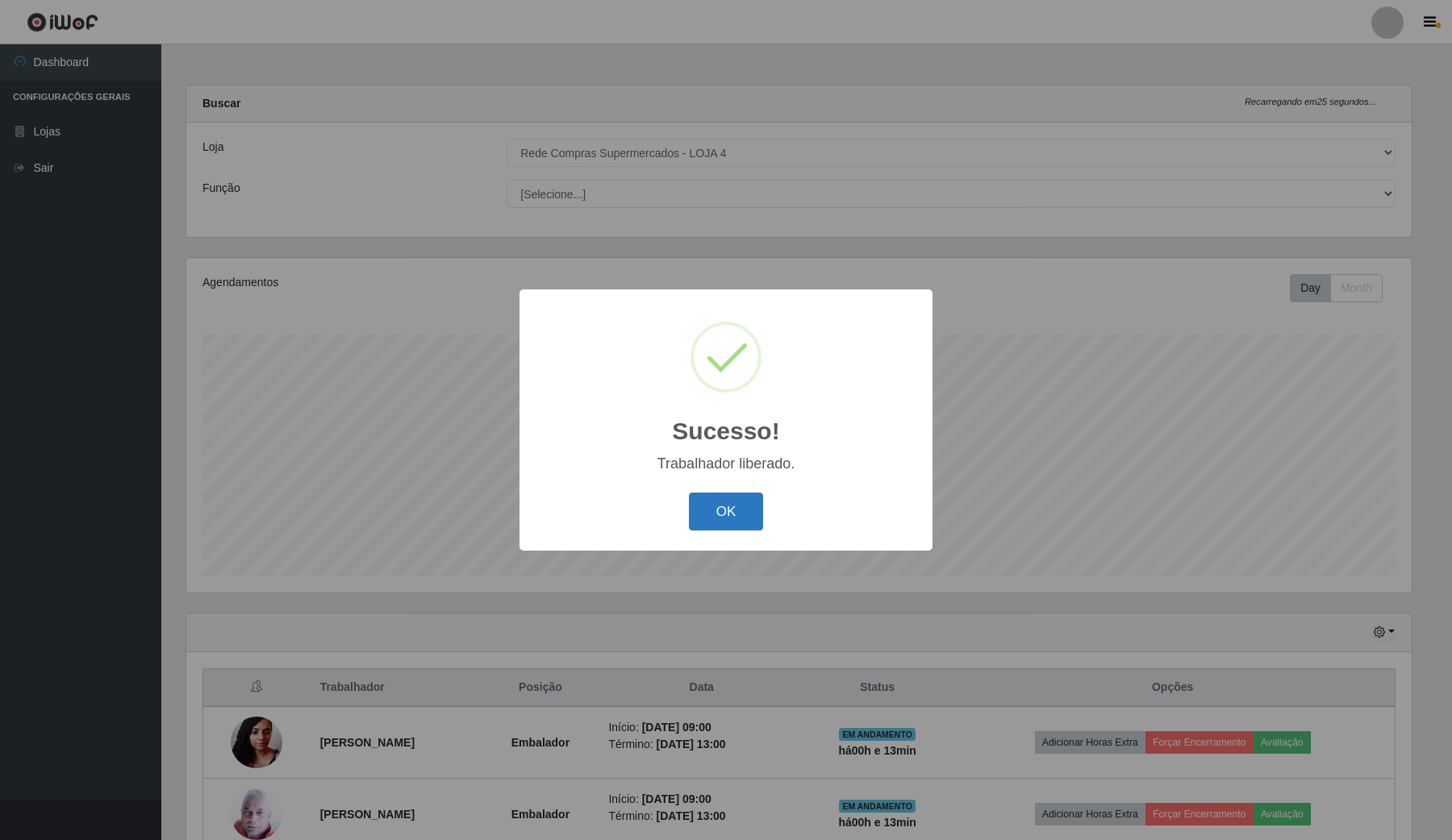
click at [706, 516] on button "OK" at bounding box center [726, 512] width 75 height 38
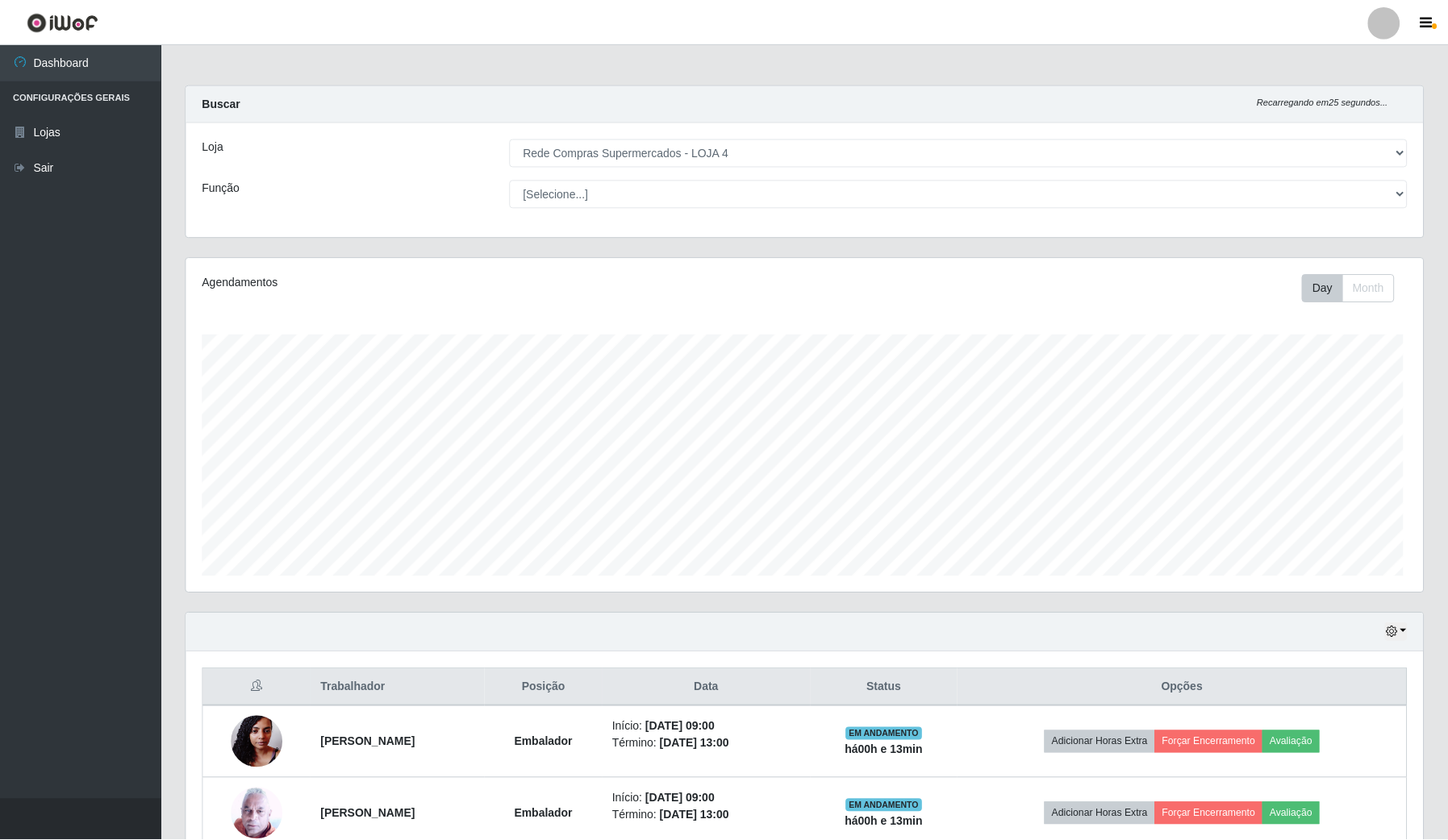
scroll to position [336, 1236]
